Goal: Task Accomplishment & Management: Use online tool/utility

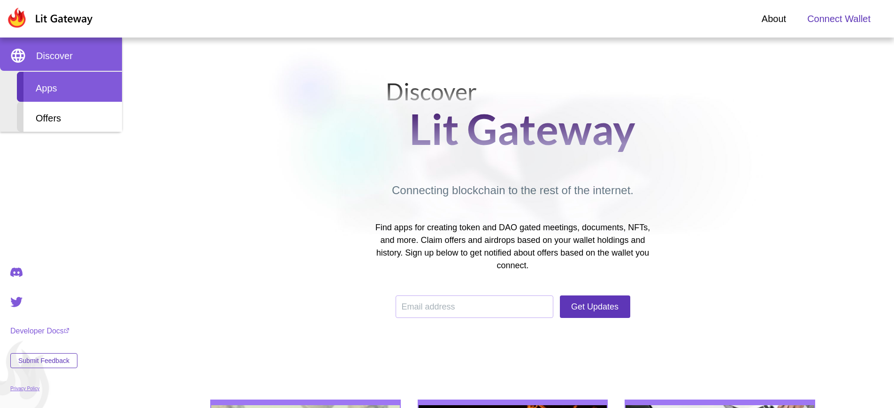
click at [69, 87] on div "Apps" at bounding box center [69, 87] width 105 height 30
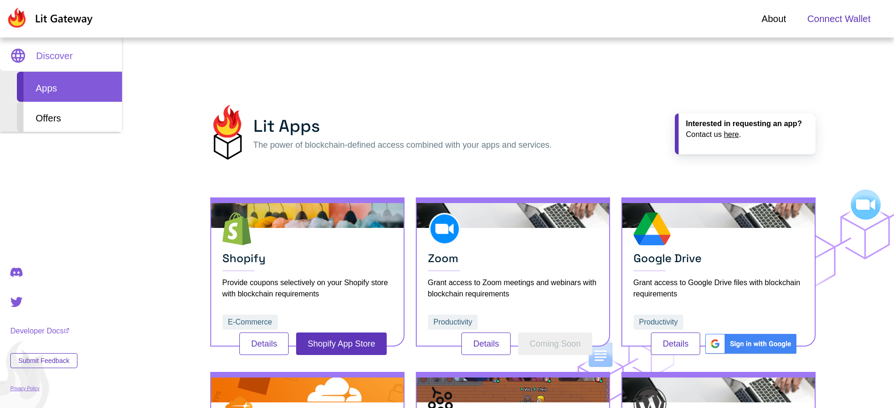
click at [839, 19] on span "Connect Wallet" at bounding box center [839, 19] width 63 height 14
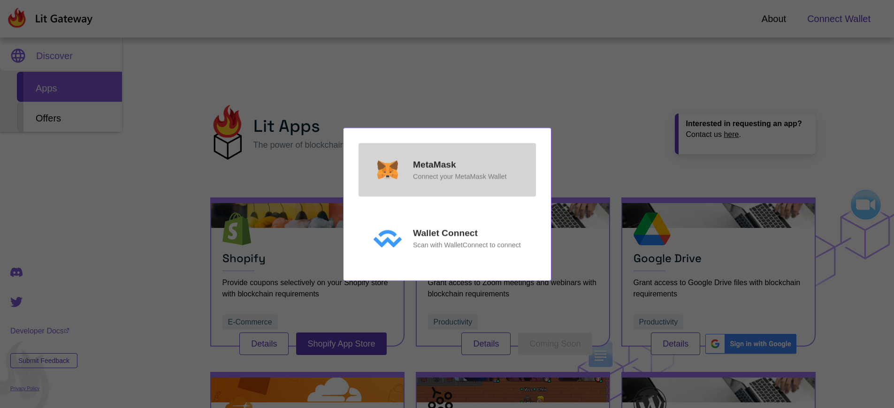
click at [434, 164] on p "MetaMask" at bounding box center [434, 165] width 43 height 14
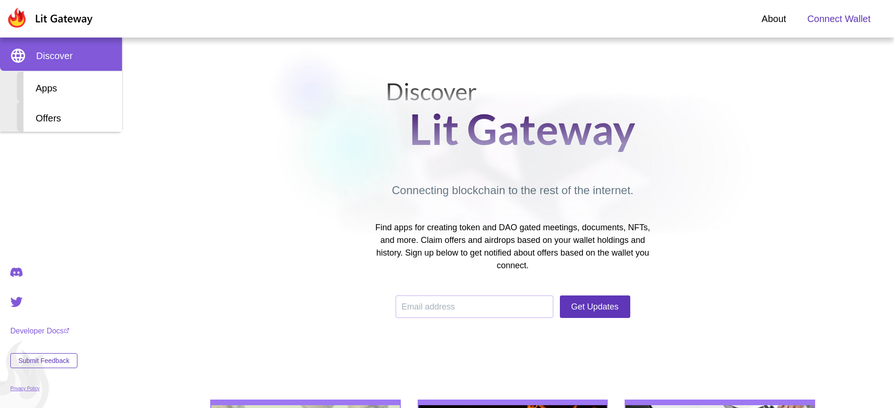
click at [839, 19] on span "Connect Wallet" at bounding box center [839, 19] width 63 height 14
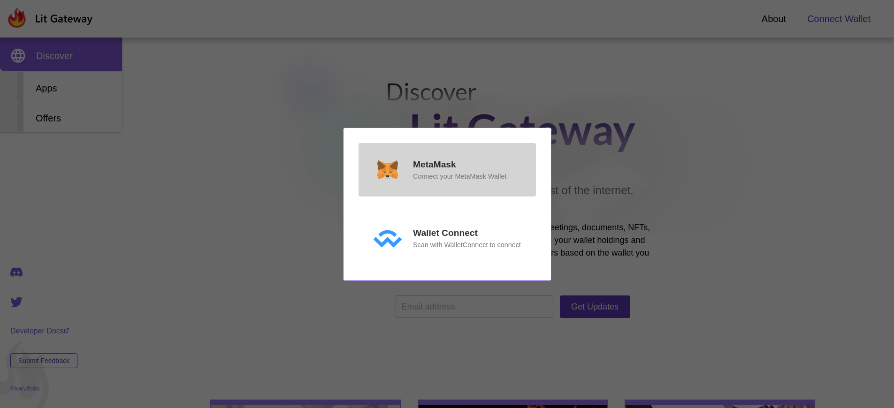
click at [434, 164] on p "MetaMask" at bounding box center [434, 165] width 43 height 14
click at [434, 172] on p "MetaMask" at bounding box center [434, 165] width 43 height 14
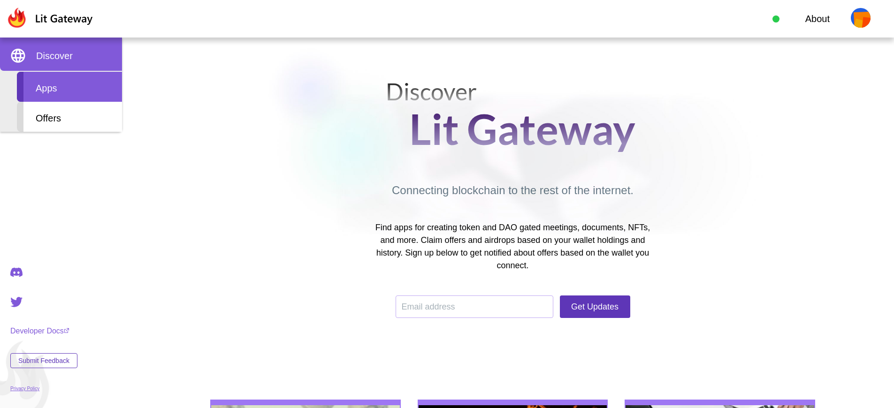
click at [69, 87] on div "Apps" at bounding box center [69, 87] width 105 height 30
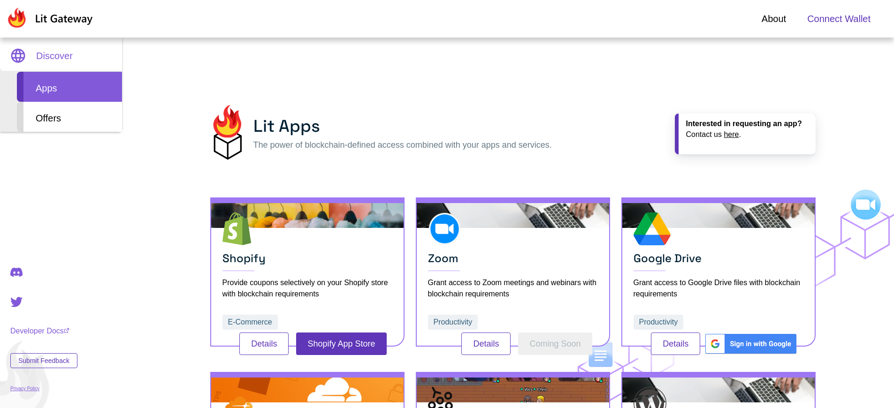
click at [839, 19] on span "Connect Wallet" at bounding box center [839, 19] width 63 height 14
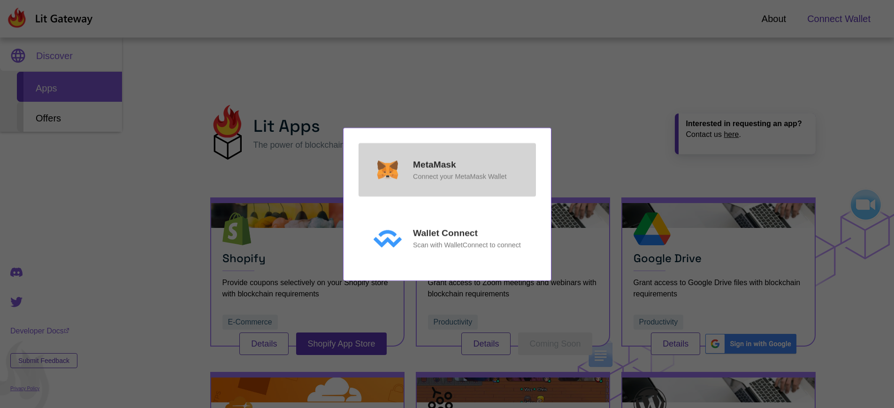
click at [434, 164] on p "MetaMask" at bounding box center [434, 165] width 43 height 14
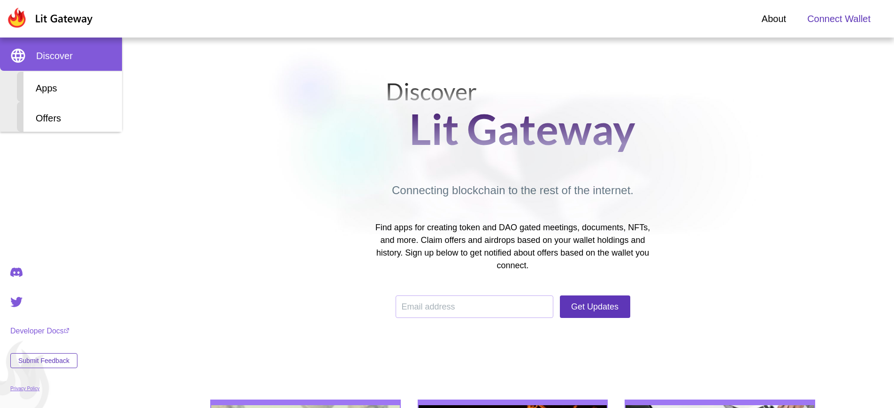
click at [839, 19] on span "Connect Wallet" at bounding box center [839, 19] width 63 height 14
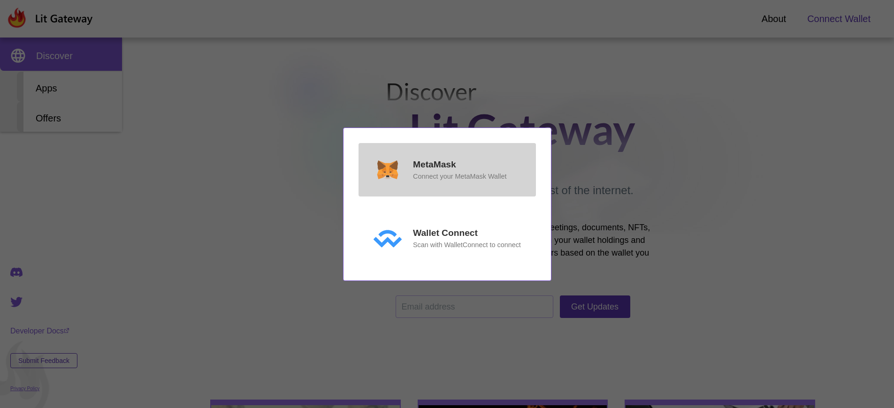
click at [434, 164] on p "MetaMask" at bounding box center [434, 165] width 43 height 14
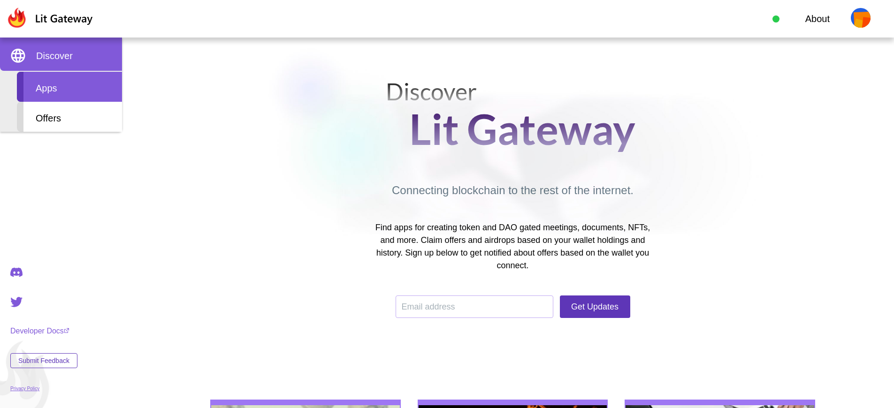
click at [69, 87] on div "Apps" at bounding box center [69, 87] width 105 height 30
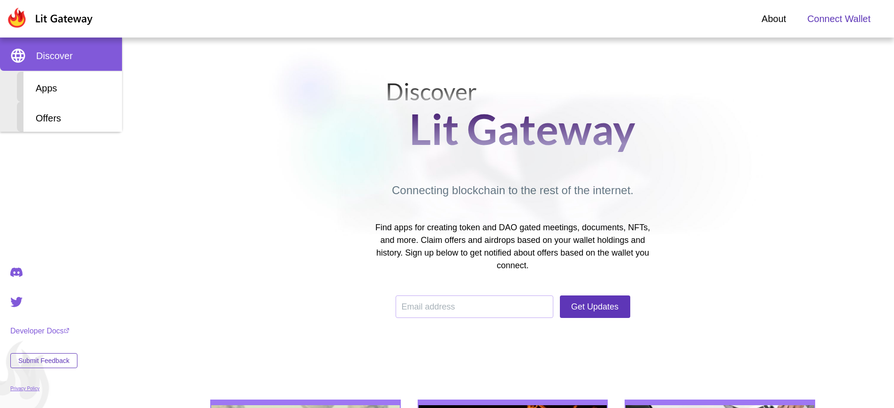
click at [839, 19] on span "Connect Wallet" at bounding box center [839, 19] width 63 height 14
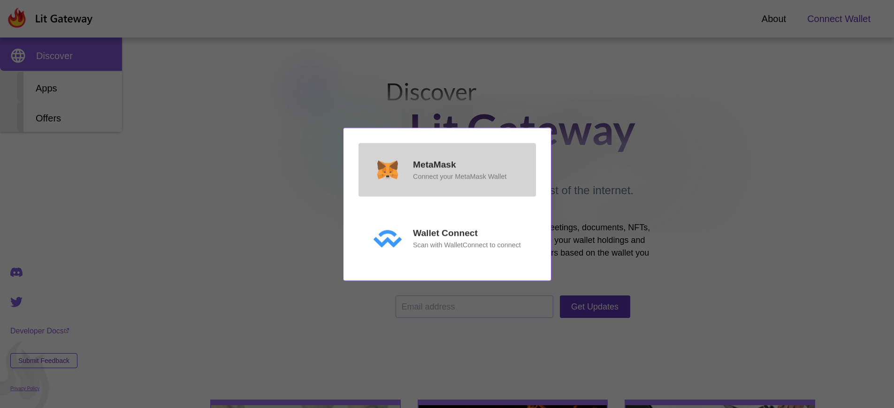
click at [434, 164] on p "MetaMask" at bounding box center [434, 165] width 43 height 14
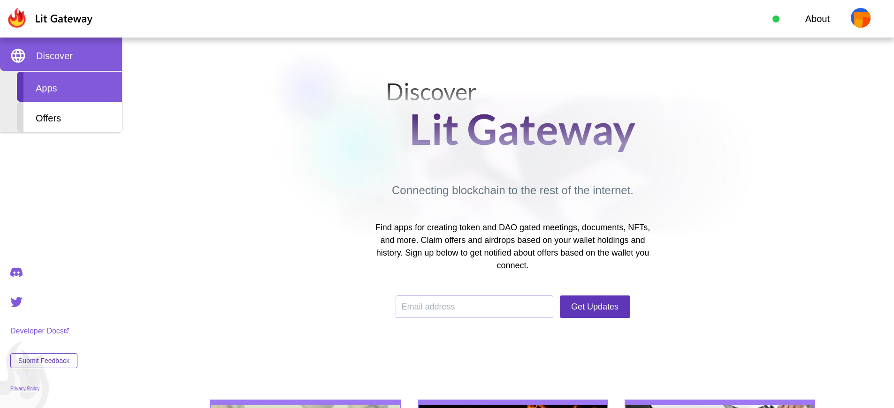
click at [69, 87] on div "Apps" at bounding box center [69, 87] width 105 height 30
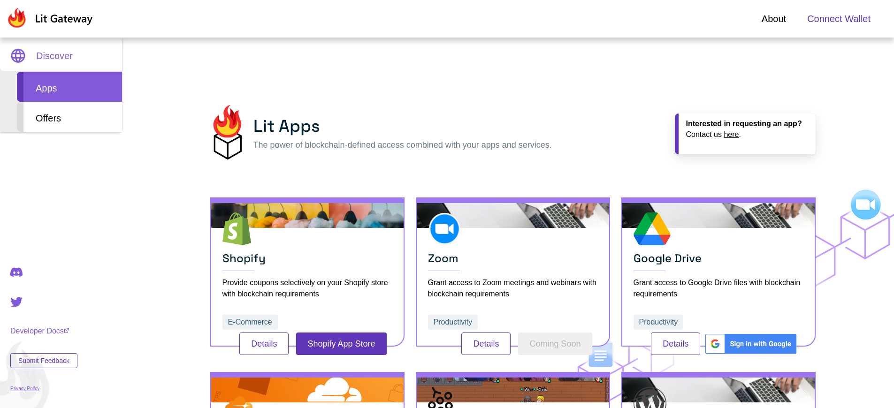
click at [839, 19] on span "Connect Wallet" at bounding box center [839, 19] width 63 height 14
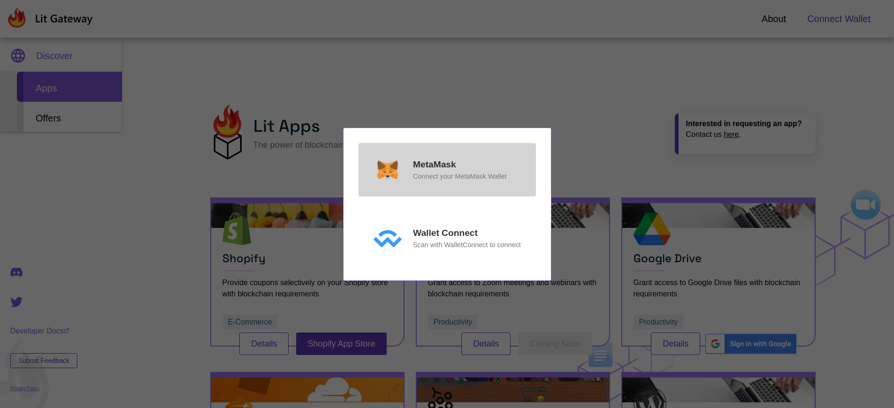
click at [434, 164] on p "MetaMask" at bounding box center [434, 165] width 43 height 14
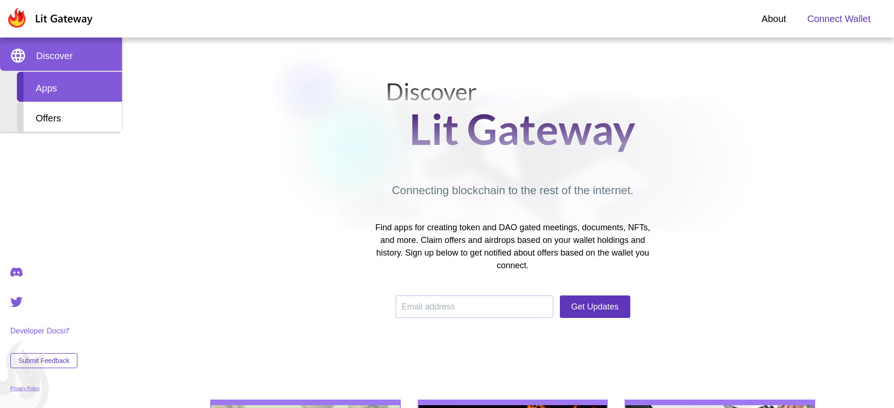
click at [69, 87] on div "Apps" at bounding box center [69, 87] width 105 height 30
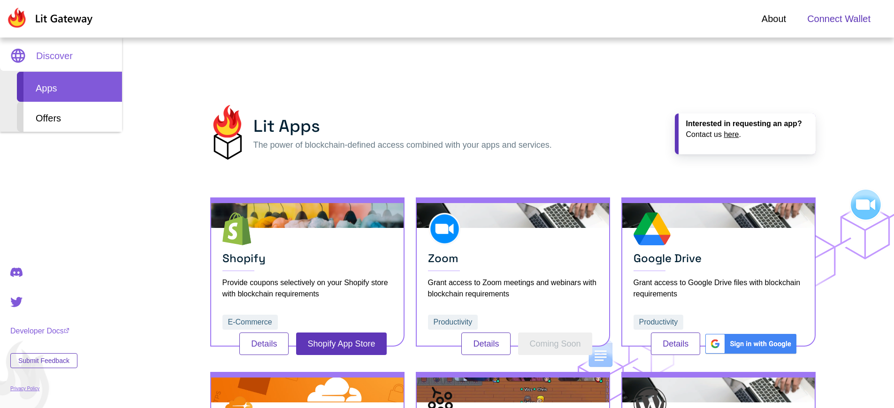
click at [839, 19] on span "Connect Wallet" at bounding box center [839, 19] width 63 height 14
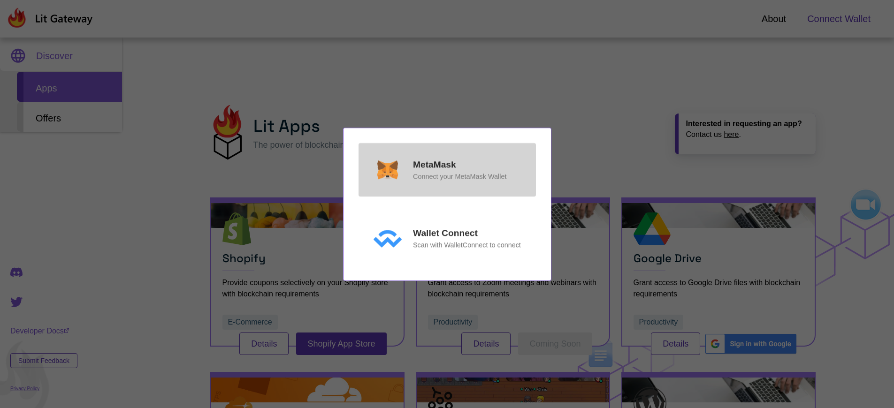
click at [434, 164] on p "MetaMask" at bounding box center [434, 165] width 43 height 14
